Goal: Transaction & Acquisition: Subscribe to service/newsletter

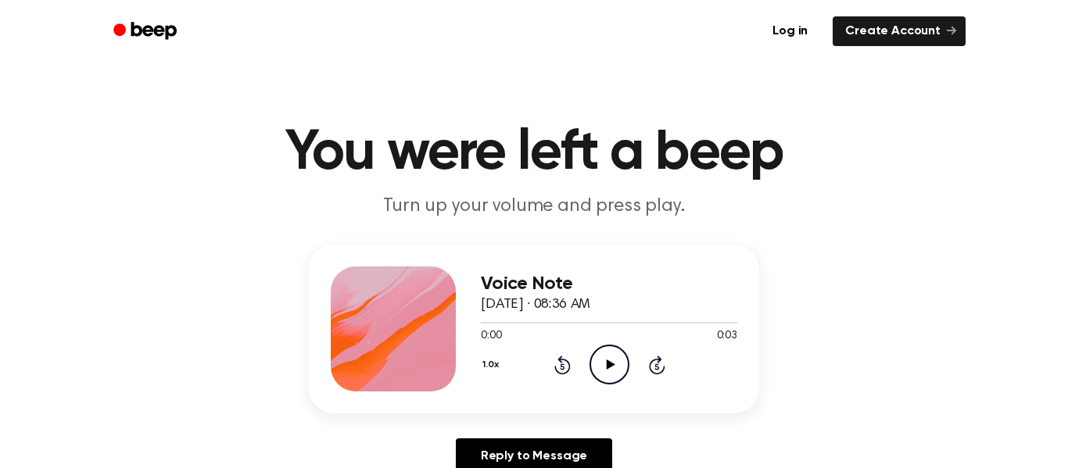
click at [597, 354] on icon "Play Audio" at bounding box center [610, 365] width 40 height 40
click at [601, 376] on icon "Play Audio" at bounding box center [610, 365] width 40 height 40
click at [601, 376] on icon "Pause Audio" at bounding box center [610, 365] width 40 height 40
click at [601, 376] on icon "Play Audio" at bounding box center [610, 365] width 40 height 40
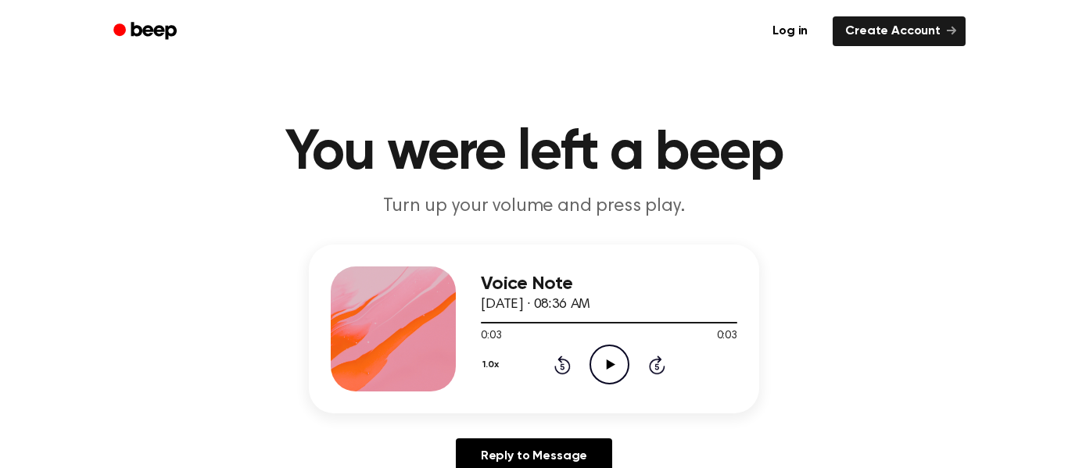
click at [601, 376] on icon "Play Audio" at bounding box center [610, 365] width 40 height 40
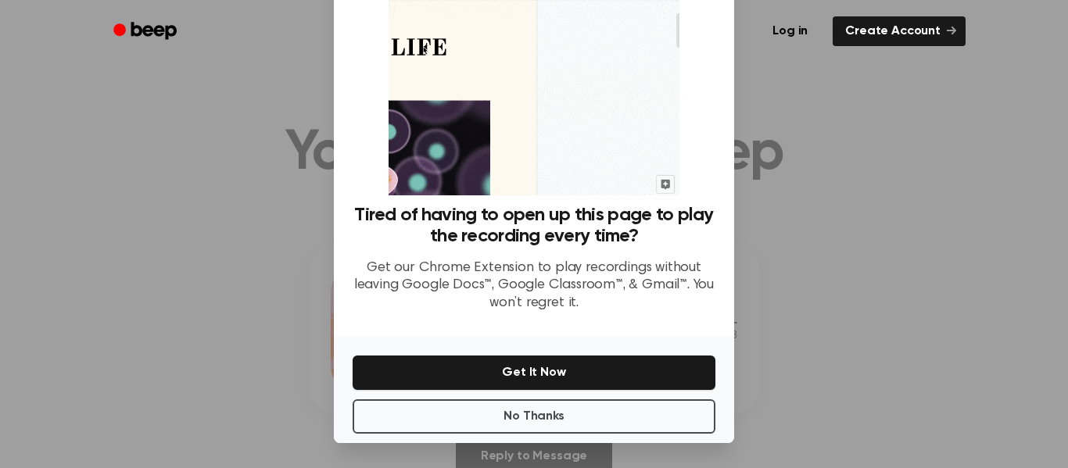
scroll to position [99, 0]
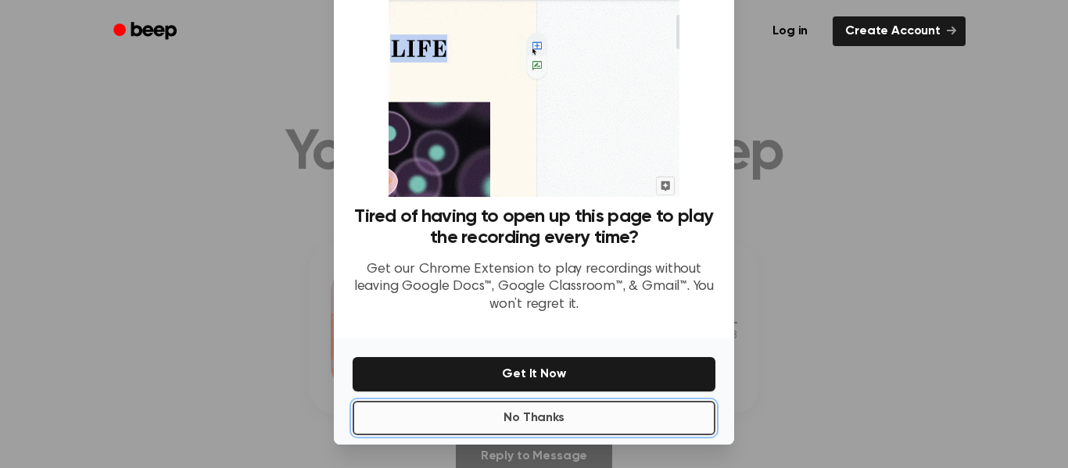
click at [563, 424] on button "No Thanks" at bounding box center [534, 418] width 363 height 34
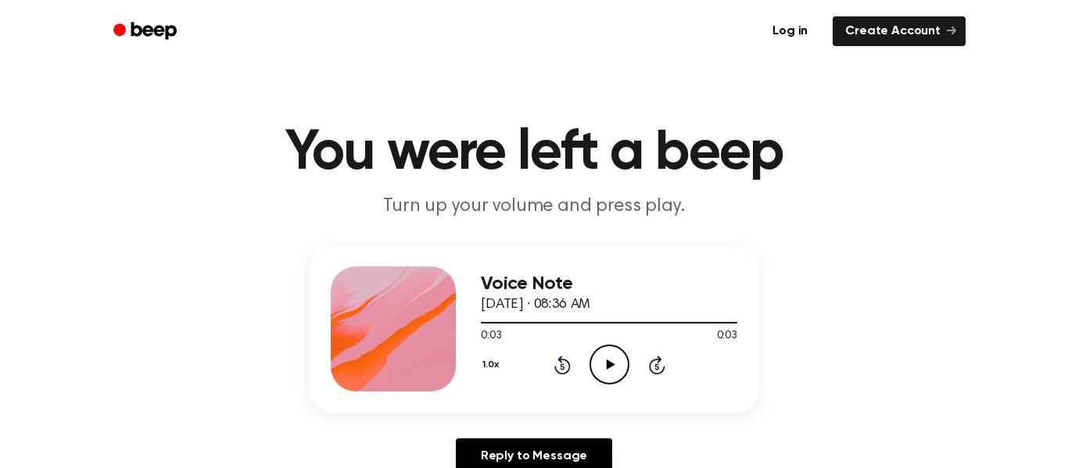
click at [625, 357] on icon "Play Audio" at bounding box center [610, 365] width 40 height 40
click at [617, 361] on icon "Play Audio" at bounding box center [610, 365] width 40 height 40
click at [927, 30] on link "Create Account" at bounding box center [899, 31] width 133 height 30
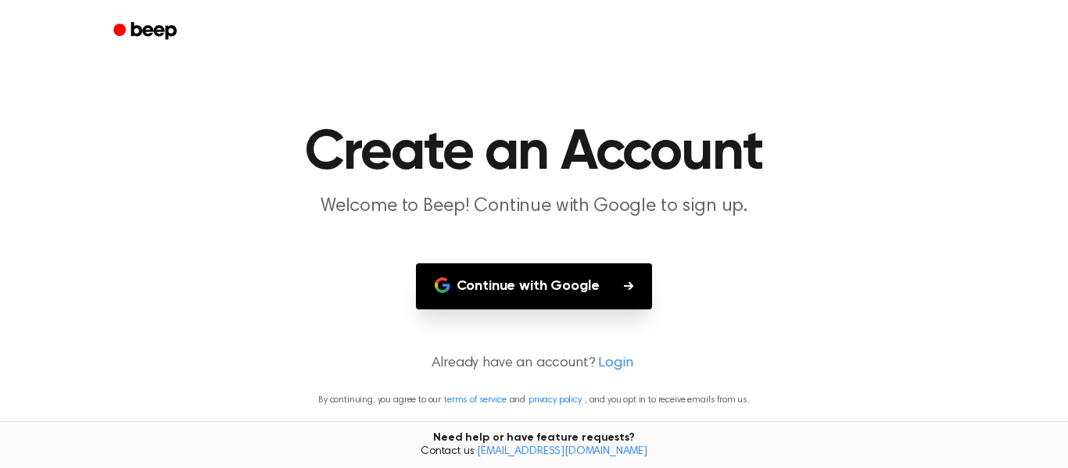
click at [550, 282] on button "Continue with Google" at bounding box center [534, 286] width 237 height 46
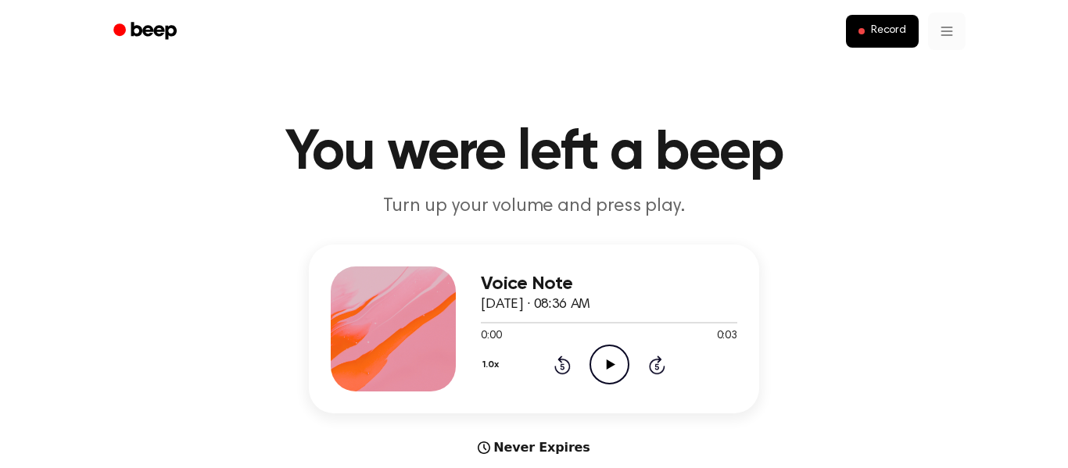
click at [600, 371] on icon "Play Audio" at bounding box center [610, 365] width 40 height 40
